Goal: Transaction & Acquisition: Purchase product/service

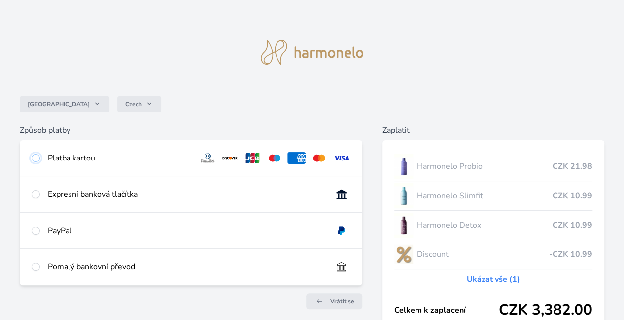
click at [33, 159] on input "radio" at bounding box center [36, 158] width 8 height 8
radio input "true"
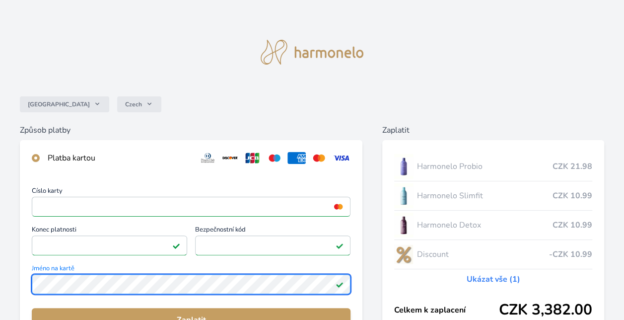
click at [19, 286] on div "Česko Czech Způsob platby Platba kartou Číslo karty <p>Your browser does not su…" at bounding box center [312, 258] width 624 height 516
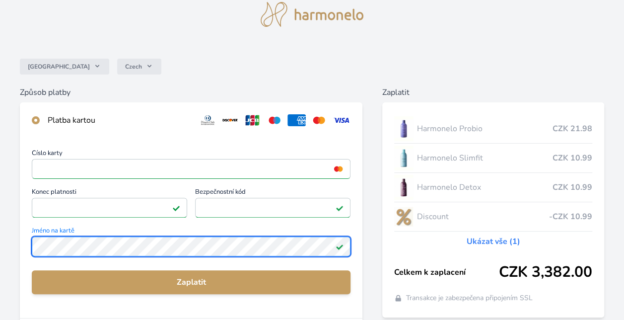
scroll to position [46, 0]
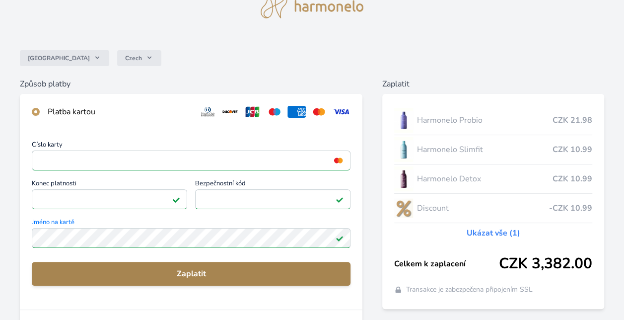
click at [196, 271] on span "Zaplatit" at bounding box center [191, 274] width 303 height 12
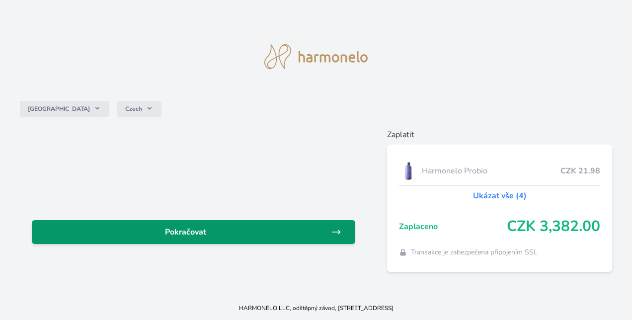
click at [317, 235] on span "Pokračovat" at bounding box center [185, 232] width 291 height 12
